Goal: Information Seeking & Learning: Learn about a topic

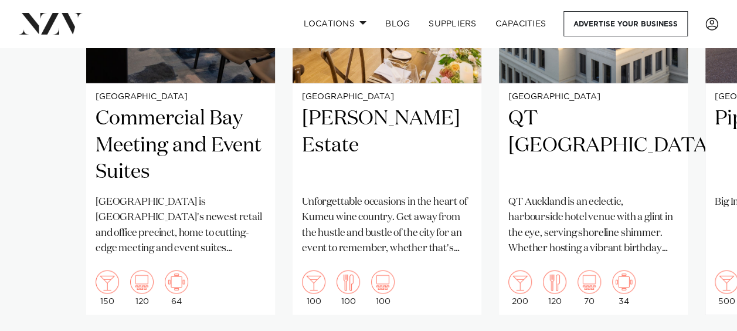
scroll to position [1009, 0]
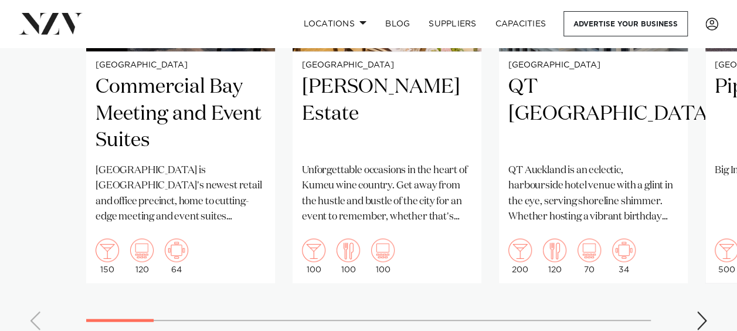
click at [697, 321] on div "Next slide" at bounding box center [702, 320] width 12 height 19
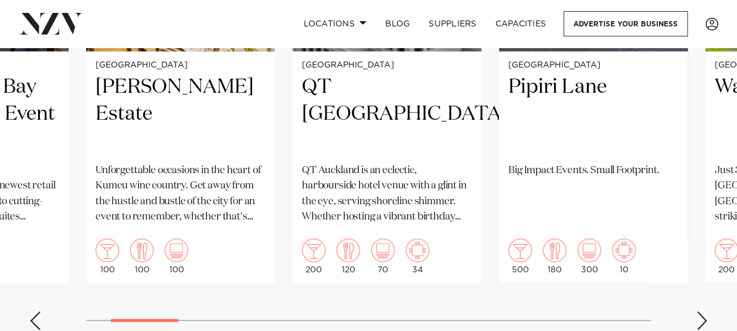
click at [697, 321] on div "Next slide" at bounding box center [702, 320] width 12 height 19
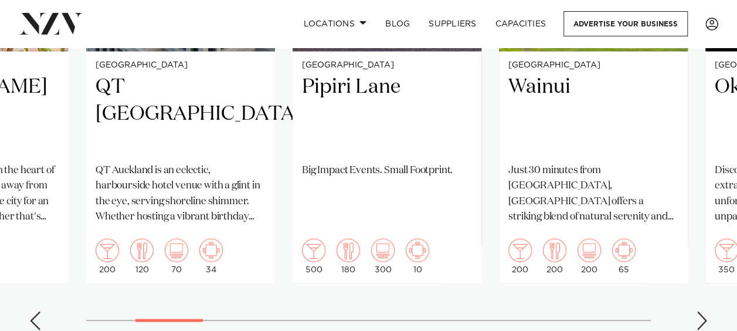
click at [697, 321] on div "Next slide" at bounding box center [702, 320] width 12 height 19
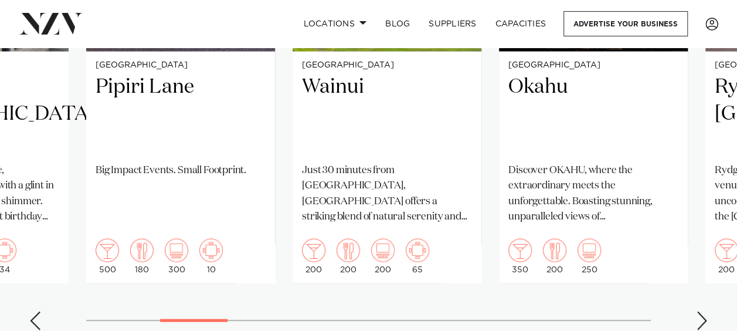
click at [697, 321] on div "Next slide" at bounding box center [702, 320] width 12 height 19
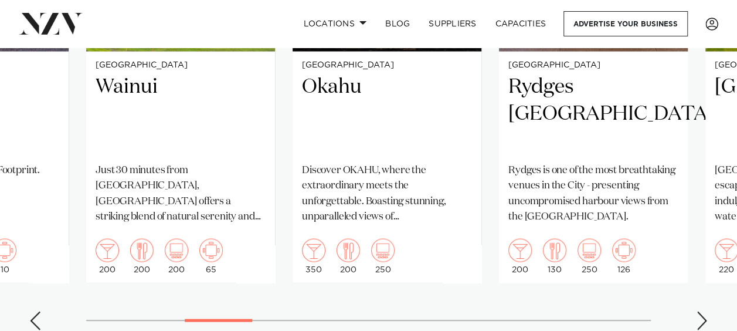
click at [697, 321] on div "Next slide" at bounding box center [702, 320] width 12 height 19
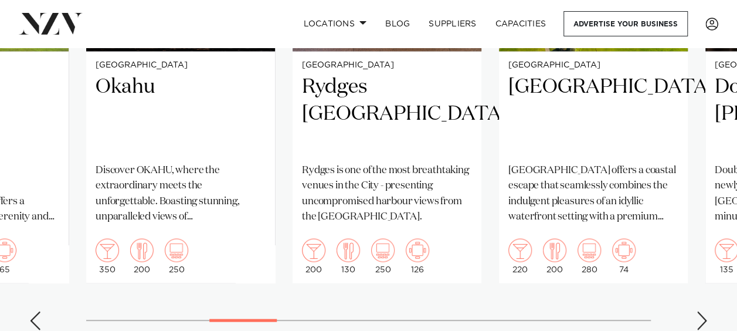
click at [697, 321] on div "Next slide" at bounding box center [702, 320] width 12 height 19
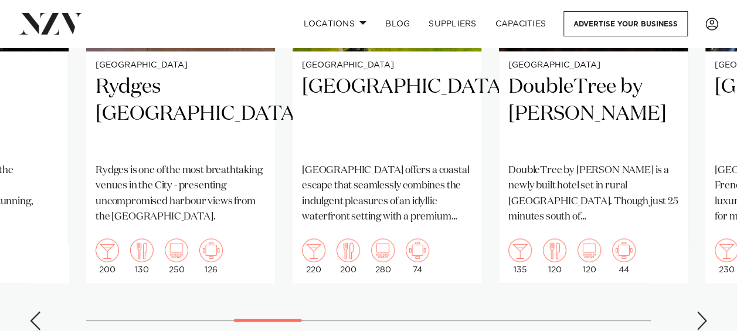
click at [697, 321] on div "Next slide" at bounding box center [702, 320] width 12 height 19
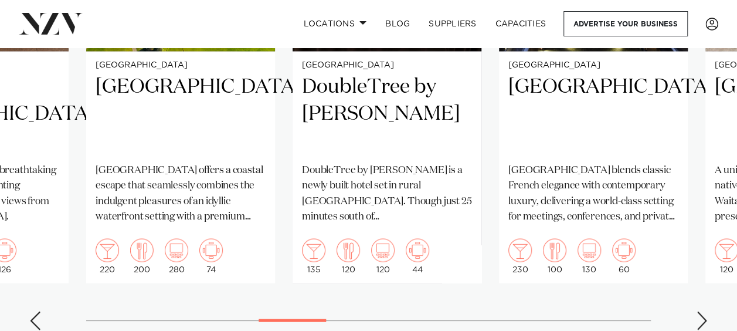
click at [697, 321] on div "Next slide" at bounding box center [702, 320] width 12 height 19
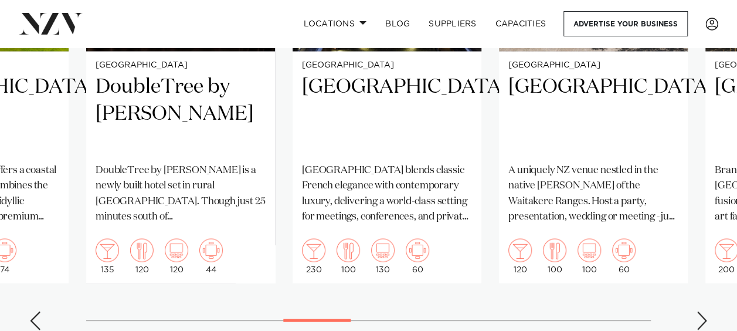
click at [697, 321] on div "Next slide" at bounding box center [702, 320] width 12 height 19
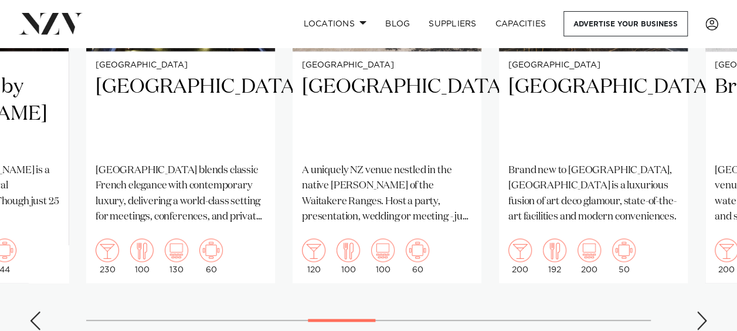
click at [697, 321] on div "Next slide" at bounding box center [702, 320] width 12 height 19
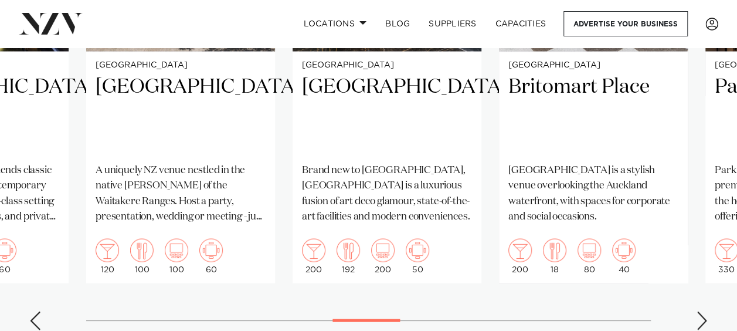
click at [697, 321] on div "Next slide" at bounding box center [702, 320] width 12 height 19
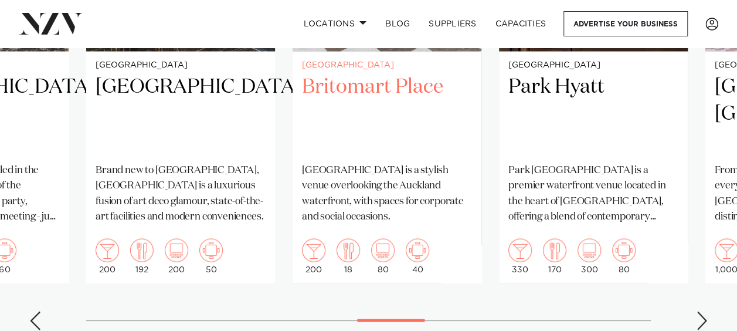
click at [459, 196] on p "[GEOGRAPHIC_DATA] is a stylish venue overlooking the Auckland waterfront, with …" at bounding box center [387, 193] width 170 height 62
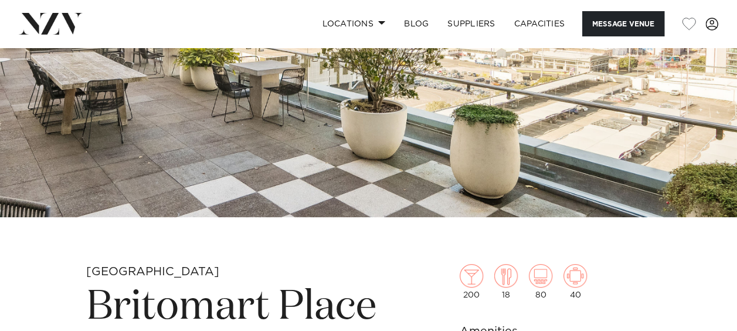
scroll to position [114, 0]
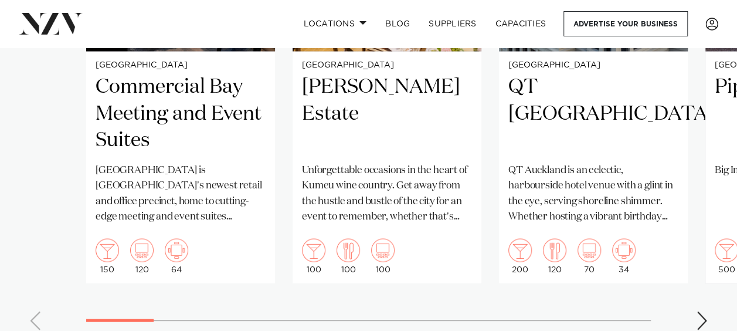
click at [700, 318] on div "Next slide" at bounding box center [702, 320] width 12 height 19
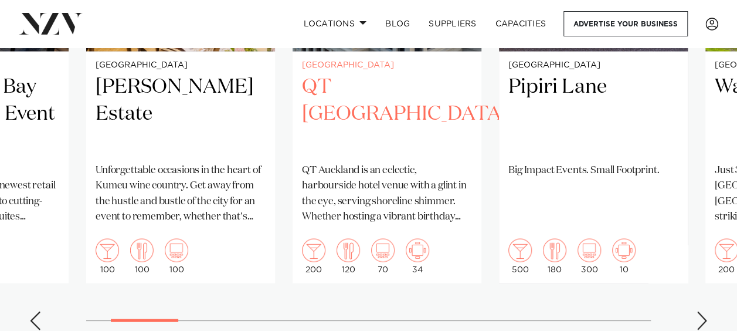
click at [363, 101] on h2 "QT [GEOGRAPHIC_DATA]" at bounding box center [387, 113] width 170 height 79
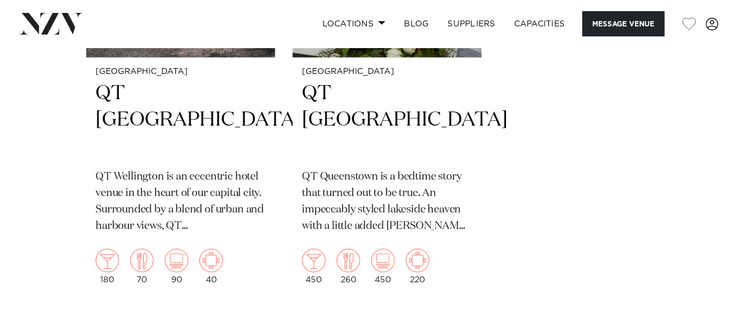
scroll to position [3688, 0]
